Goal: Task Accomplishment & Management: Manage account settings

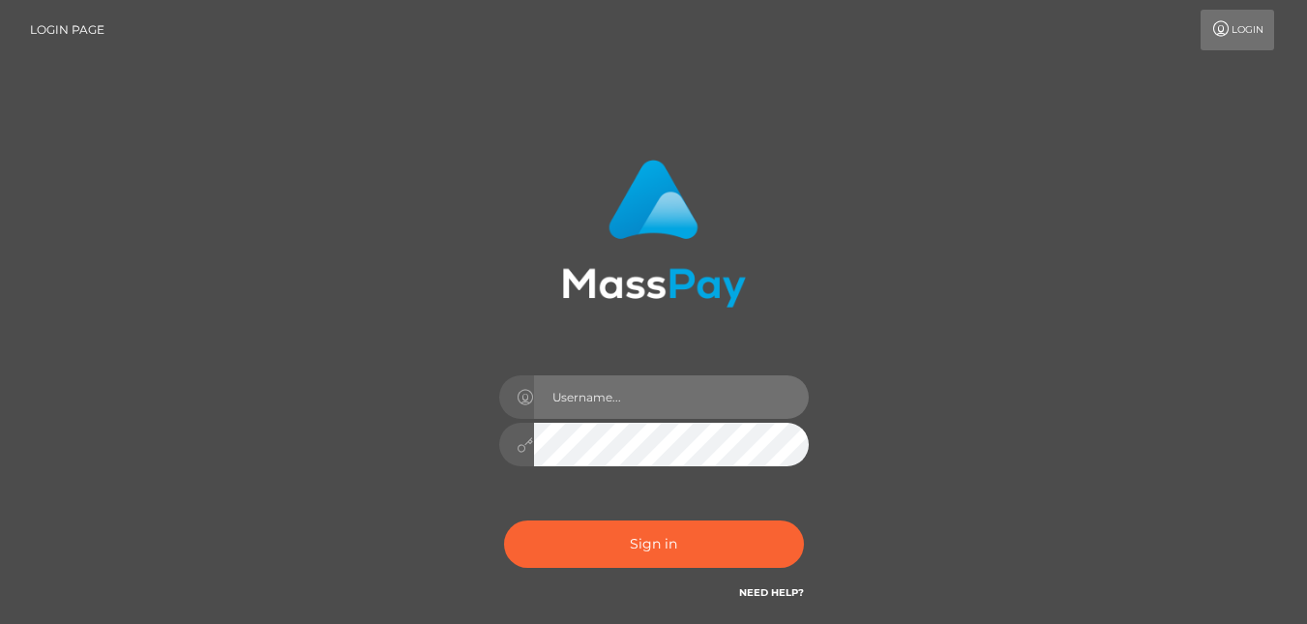
click at [595, 404] on input "text" at bounding box center [671, 397] width 275 height 44
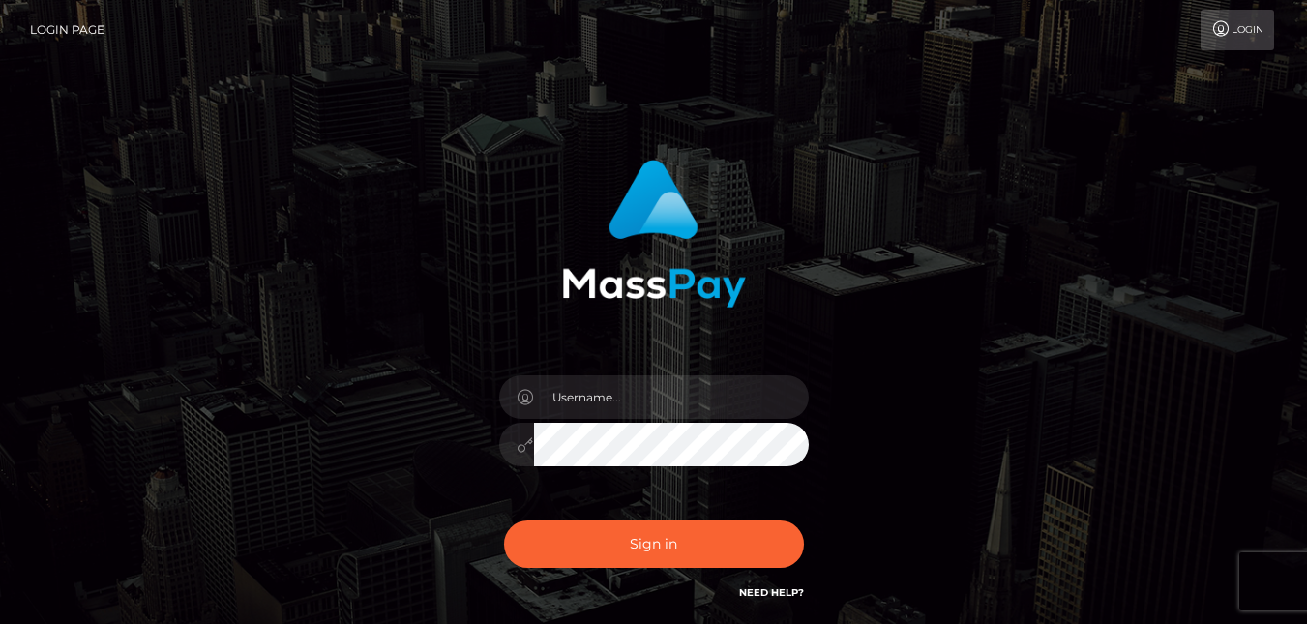
click at [1299, 267] on div "Sign in" at bounding box center [653, 391] width 1307 height 783
click at [1238, 76] on div "Sign in" at bounding box center [653, 391] width 1307 height 783
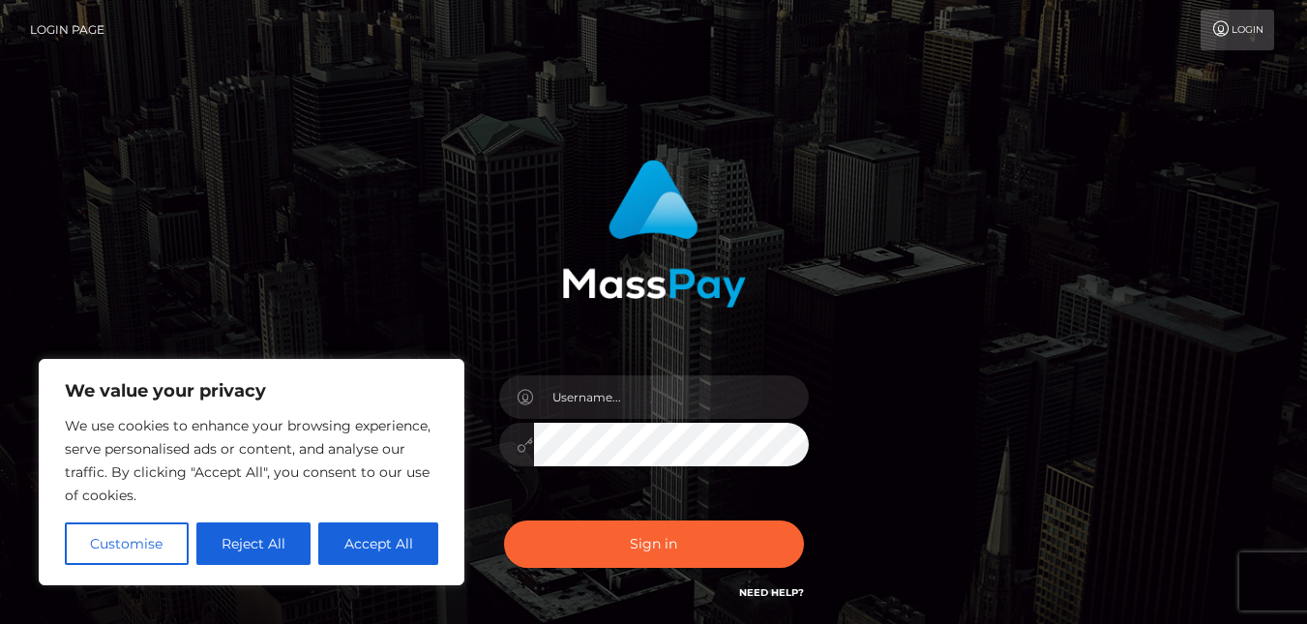
click at [1226, 25] on icon at bounding box center [1221, 28] width 20 height 15
click at [369, 554] on button "Accept All" at bounding box center [378, 543] width 120 height 43
checkbox input "true"
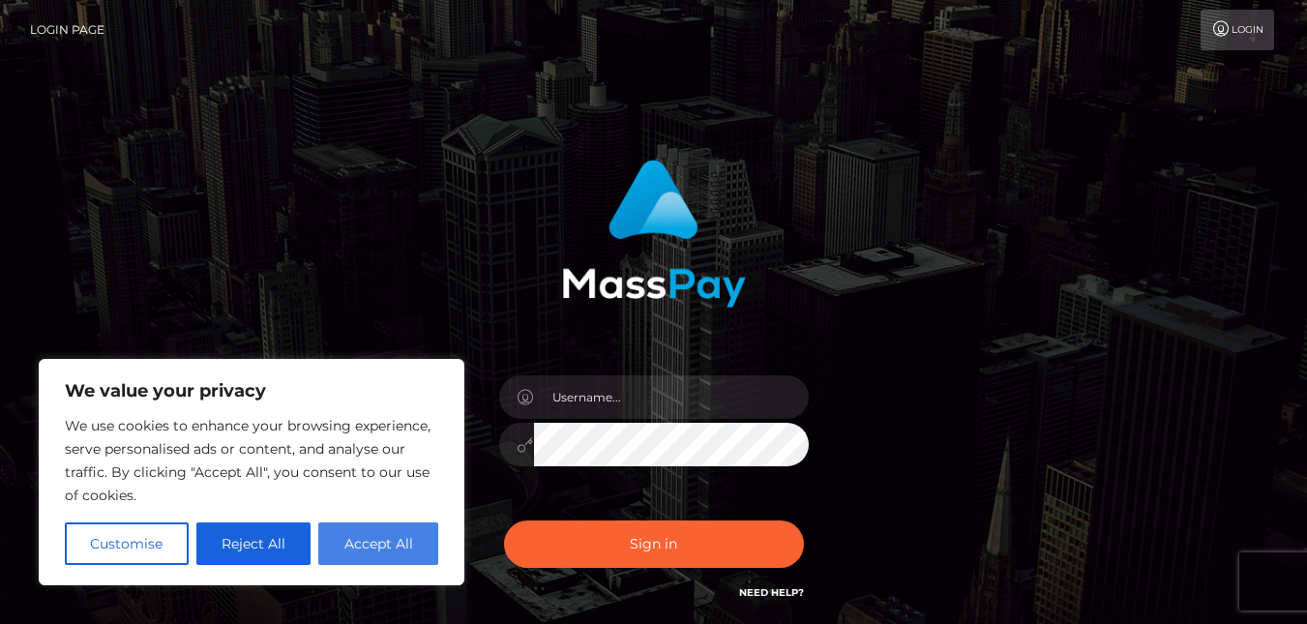
checkbox input "true"
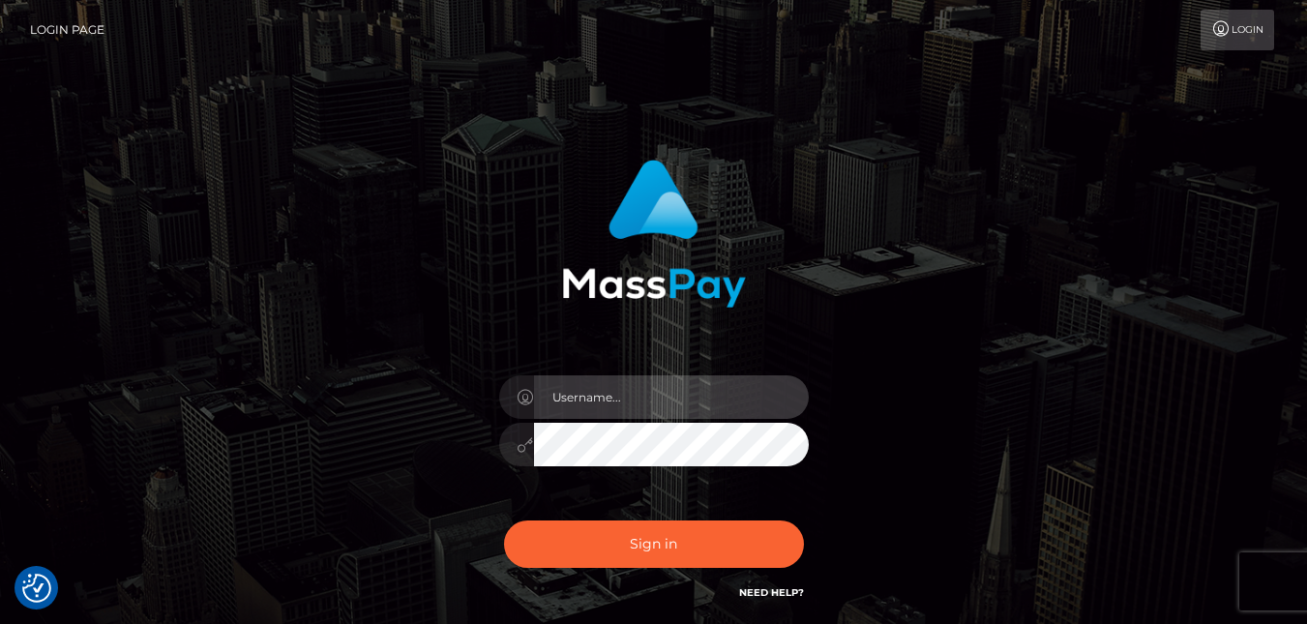
click at [693, 379] on input "text" at bounding box center [671, 397] width 275 height 44
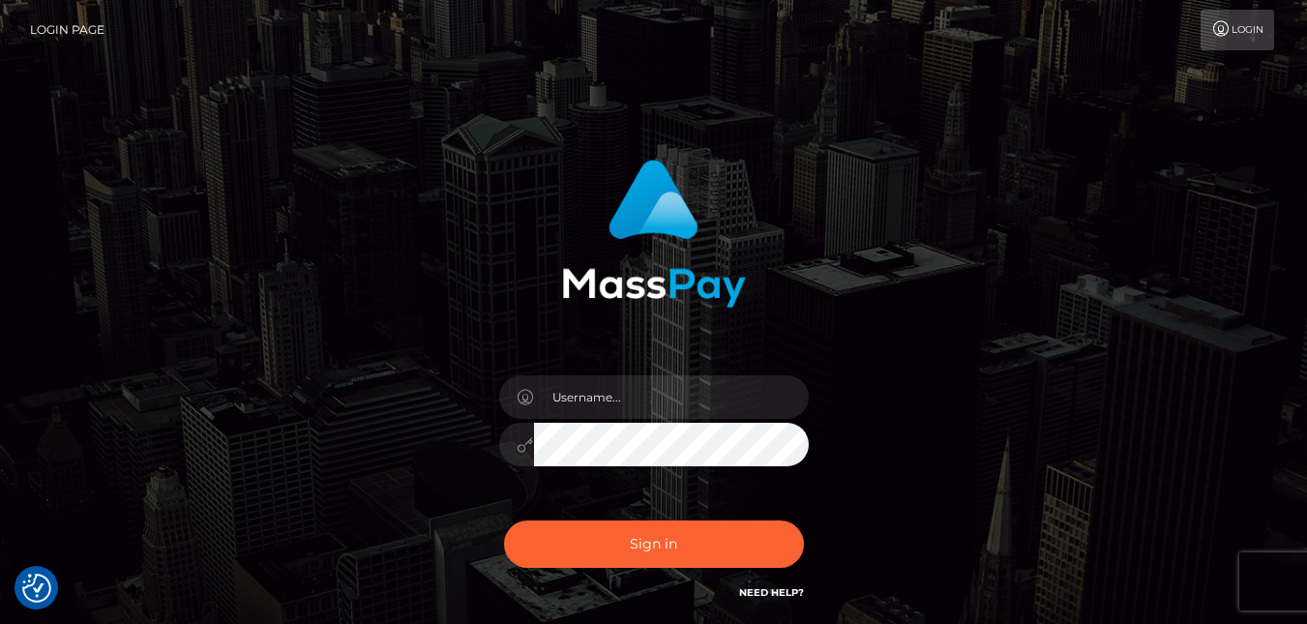
click at [883, 425] on div "Sign in" at bounding box center [654, 381] width 508 height 473
click at [1230, 32] on link "Login" at bounding box center [1238, 30] width 74 height 41
click at [772, 599] on h6 "Need Help?" at bounding box center [771, 591] width 65 height 16
click at [771, 587] on link "Need Help?" at bounding box center [771, 592] width 65 height 13
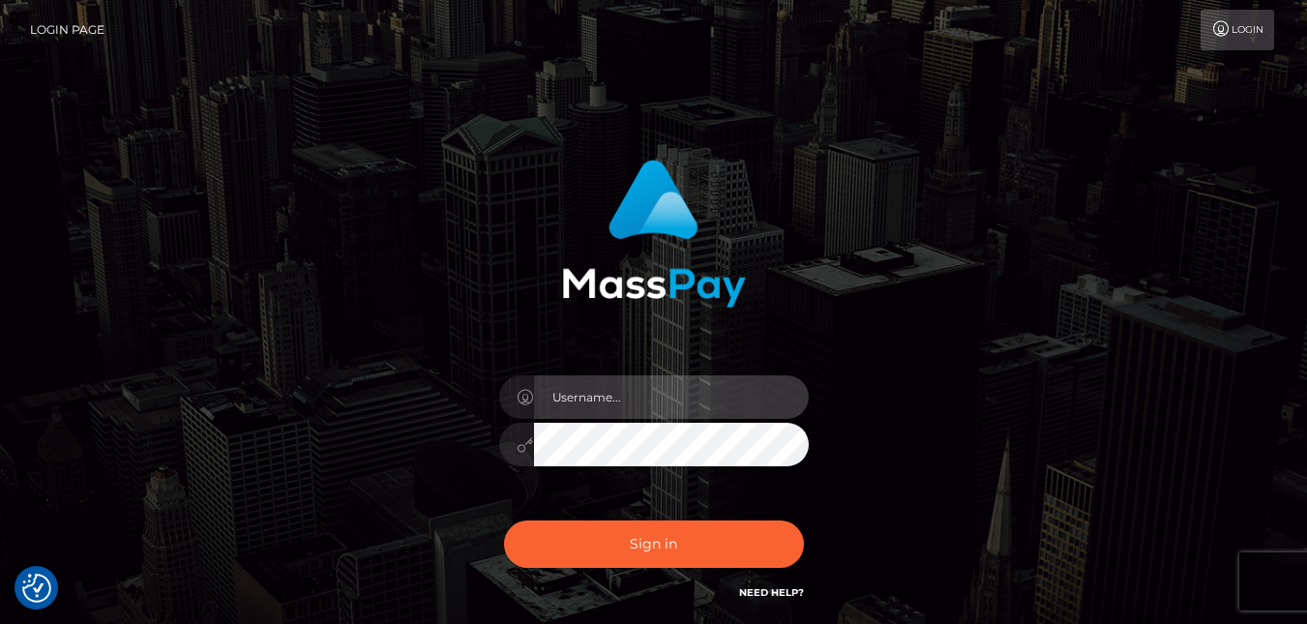
click at [731, 407] on input "text" at bounding box center [671, 397] width 275 height 44
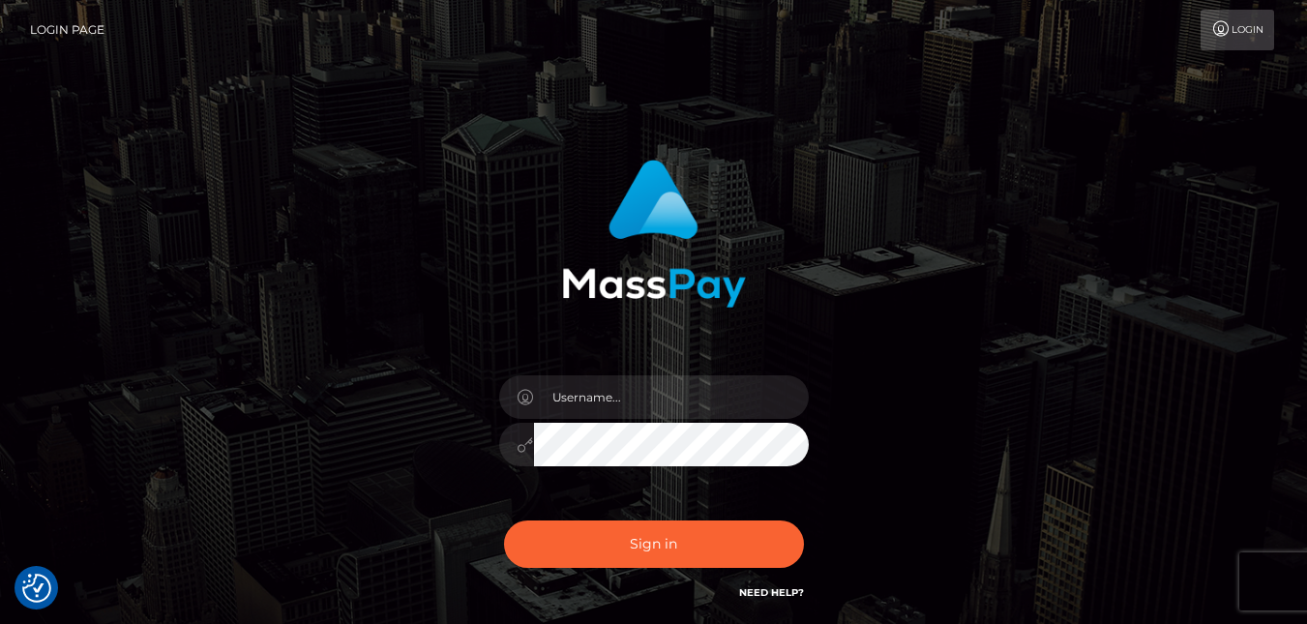
click at [1156, 159] on div "Sign in" at bounding box center [654, 391] width 1103 height 492
